Goal: Obtain resource: Obtain resource

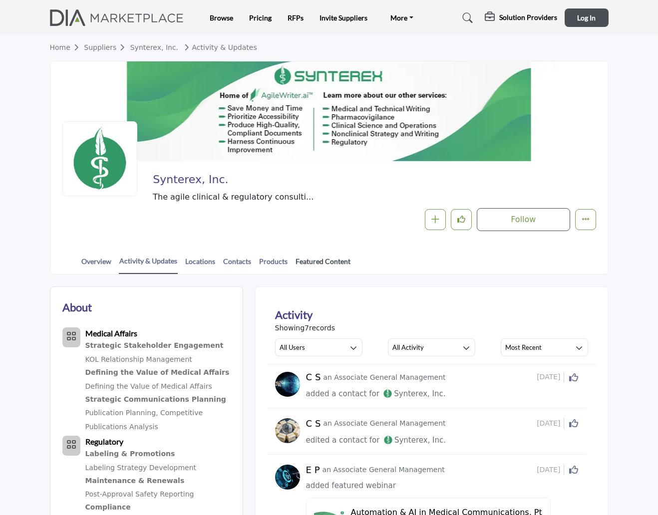
click at [305, 262] on link "Featured Content" at bounding box center [323, 264] width 56 height 17
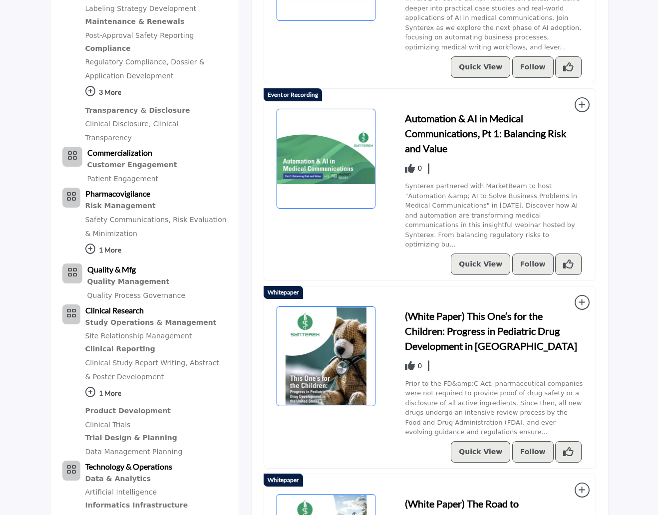
scroll to position [549, 0]
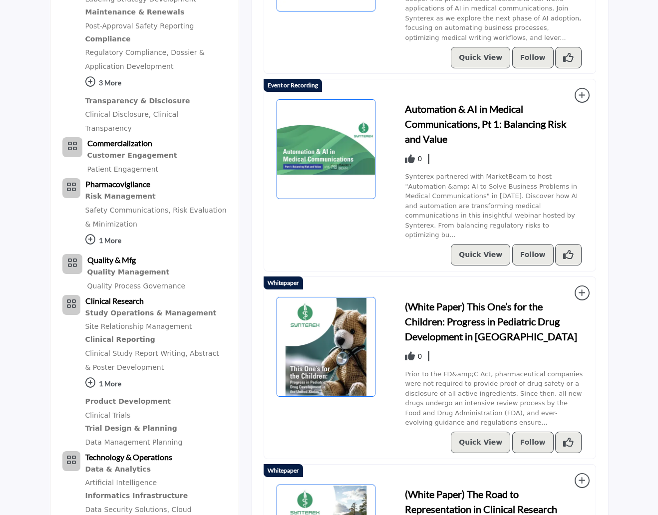
click at [469, 302] on h3 "(White Paper) This One’s for the Children: Progress in Pediatric Drug Developme…" at bounding box center [494, 321] width 178 height 45
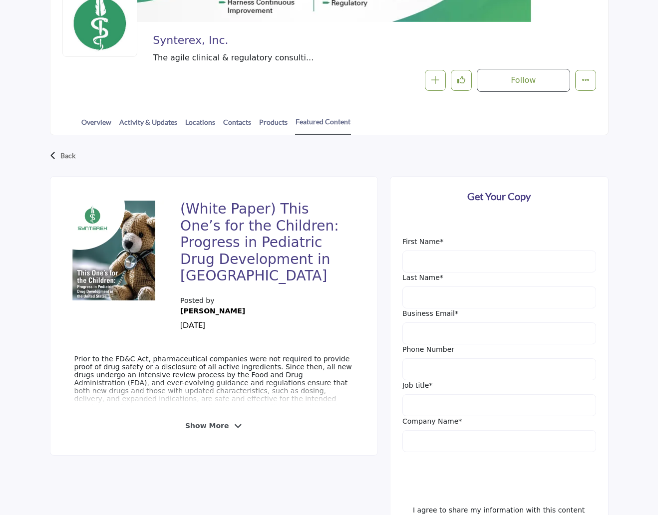
scroll to position [150, 0]
click at [234, 422] on icon at bounding box center [238, 426] width 8 height 9
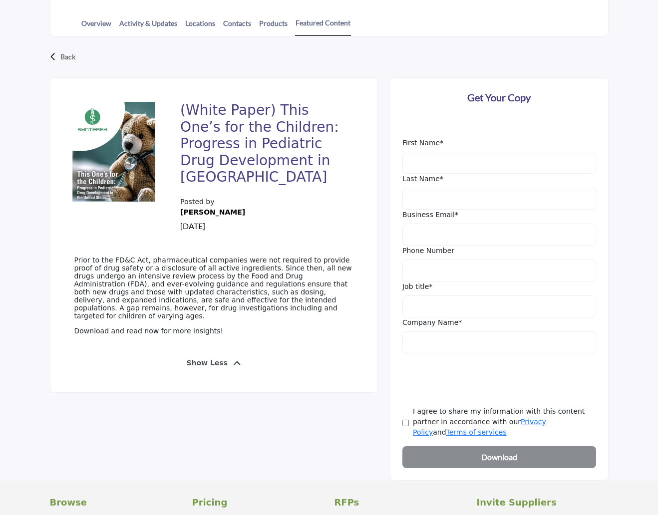
scroll to position [249, 0]
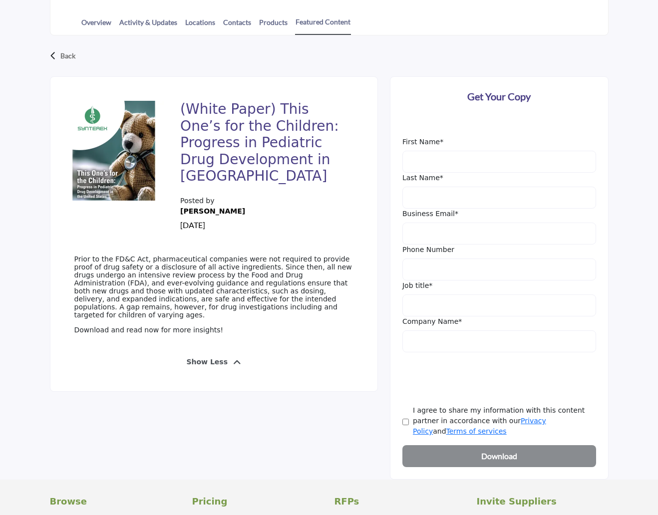
click at [148, 403] on div "(White Paper) This One’s for the Children: Progress in Pediatric Drug Developme…" at bounding box center [329, 277] width 558 height 403
click at [171, 306] on p "Prior to the FD&C Act, pharmaceutical companies were not required to provide pr…" at bounding box center [213, 287] width 279 height 64
